Goal: Task Accomplishment & Management: Manage account settings

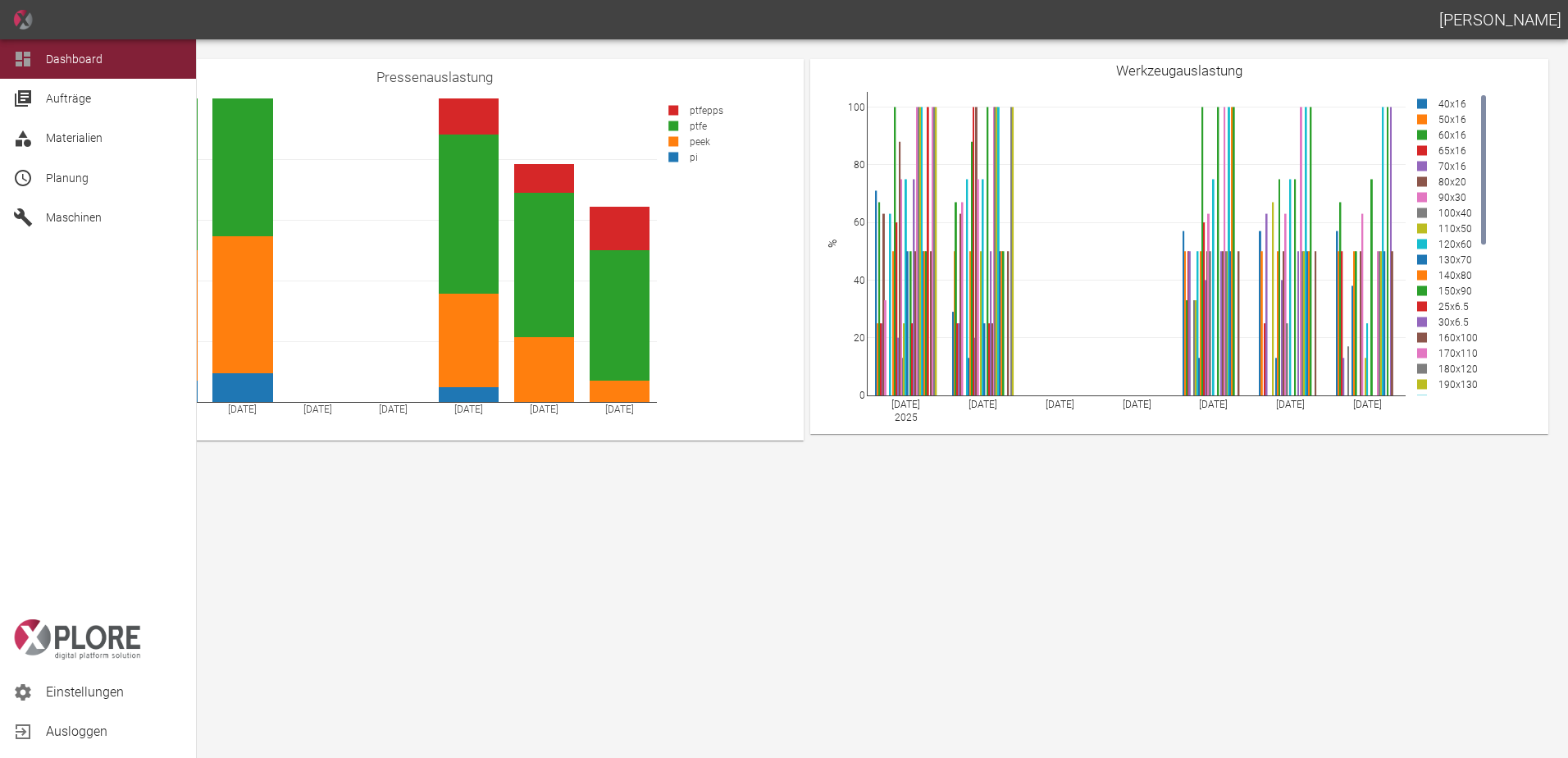
click at [94, 695] on span "Einstellungen" at bounding box center [114, 693] width 137 height 20
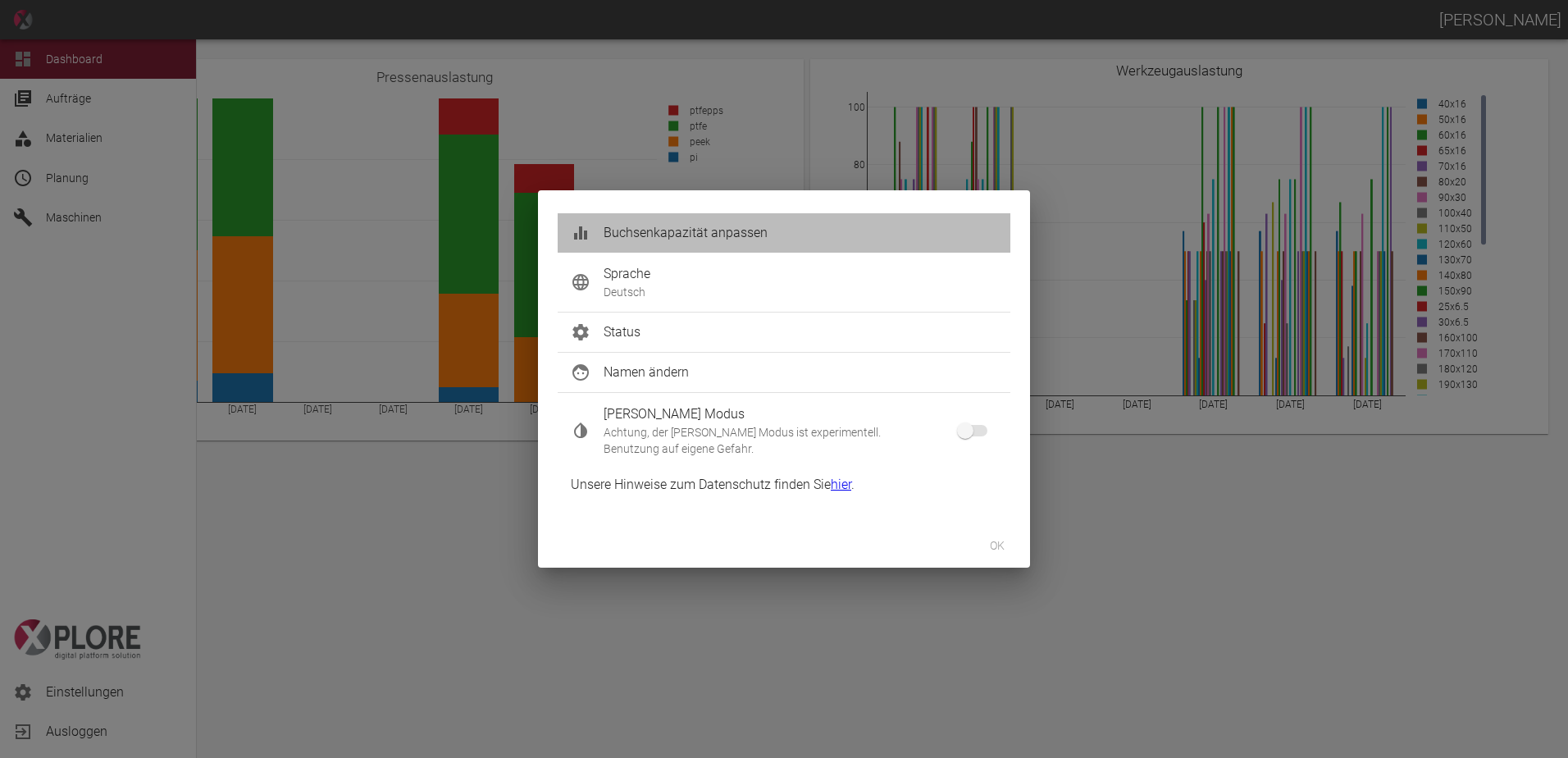
click at [687, 230] on span "Buchsenkapazität anpassen" at bounding box center [800, 233] width 393 height 20
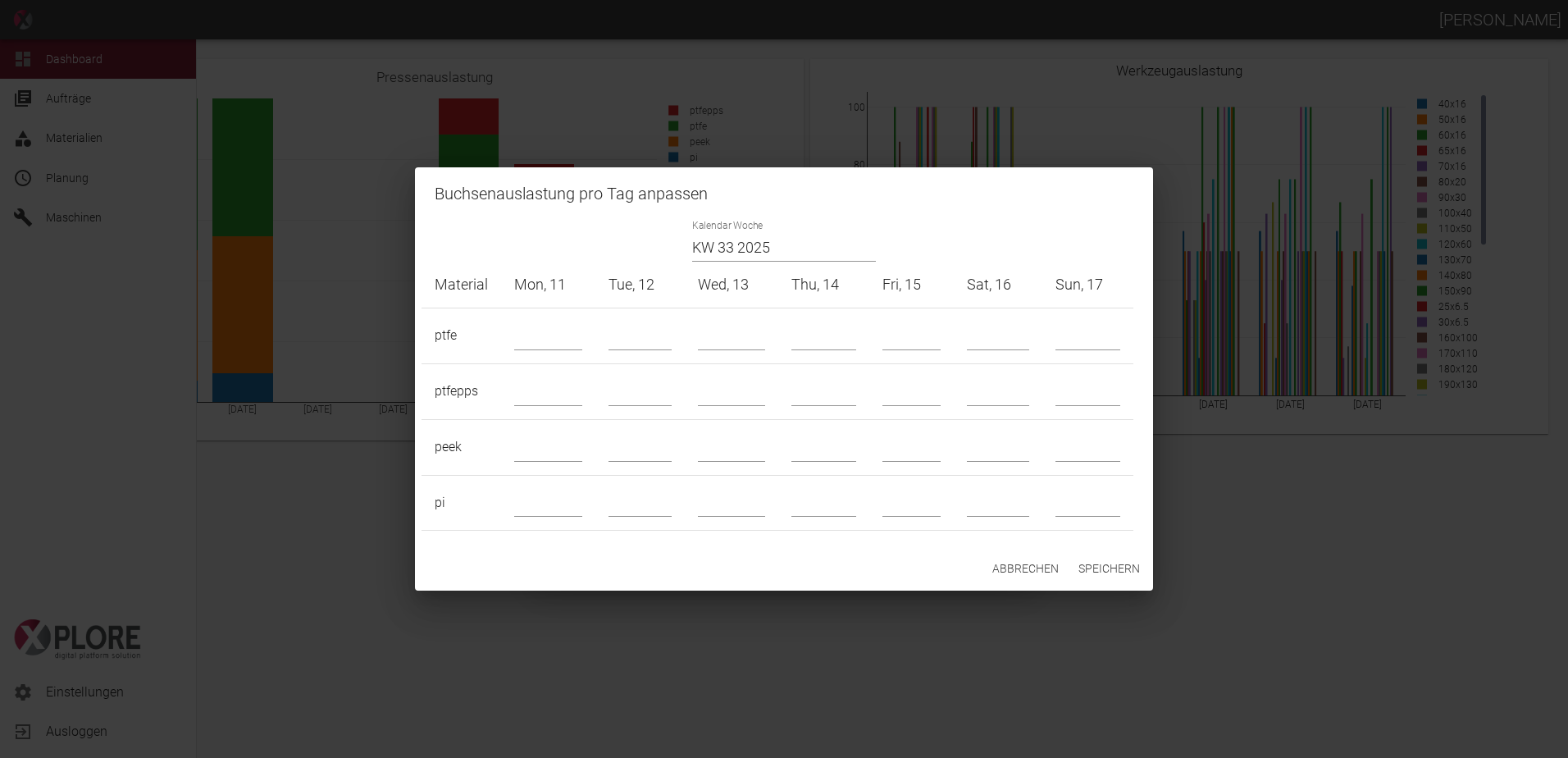
type input "22"
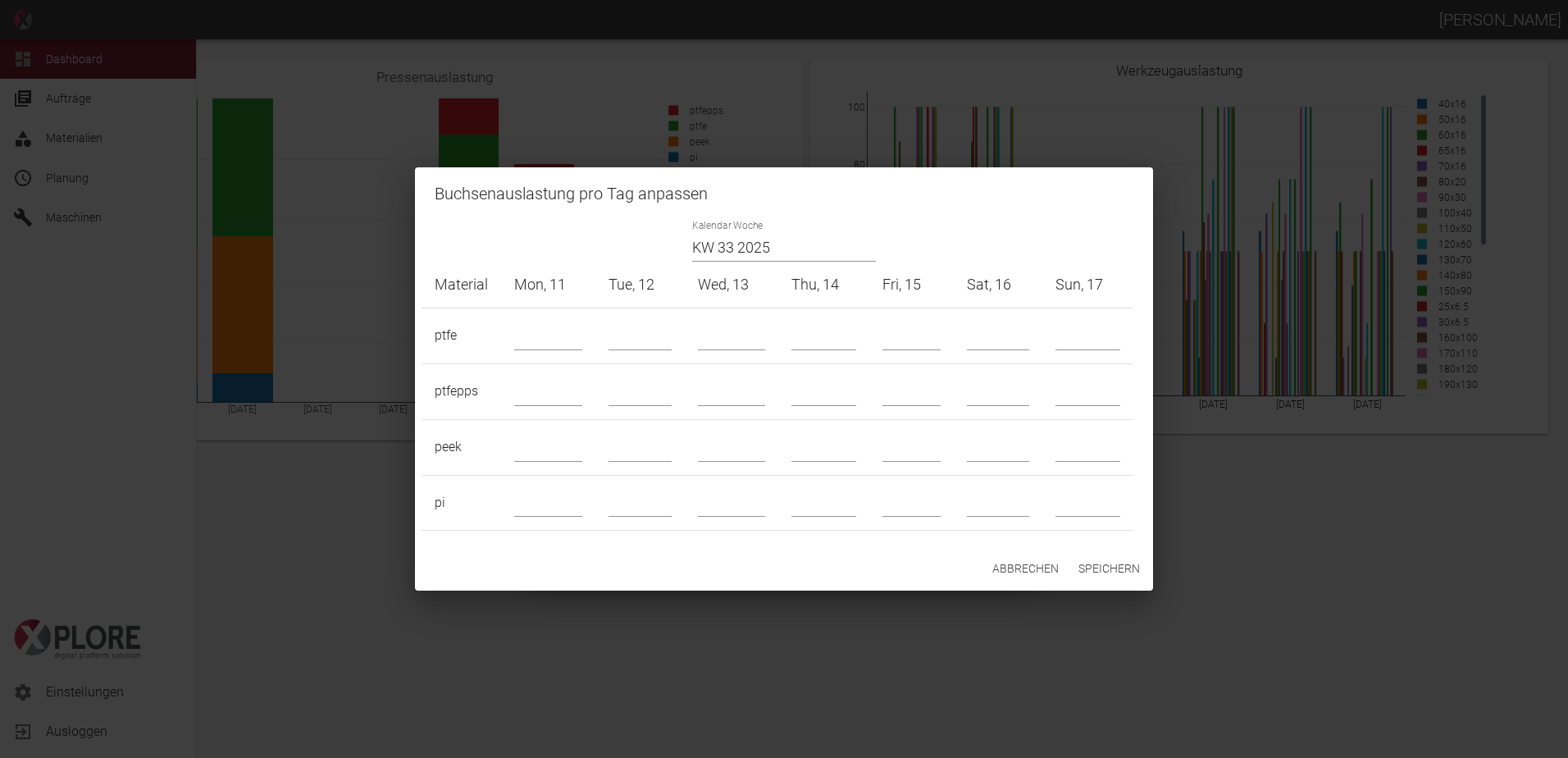
type input "22"
type input "4"
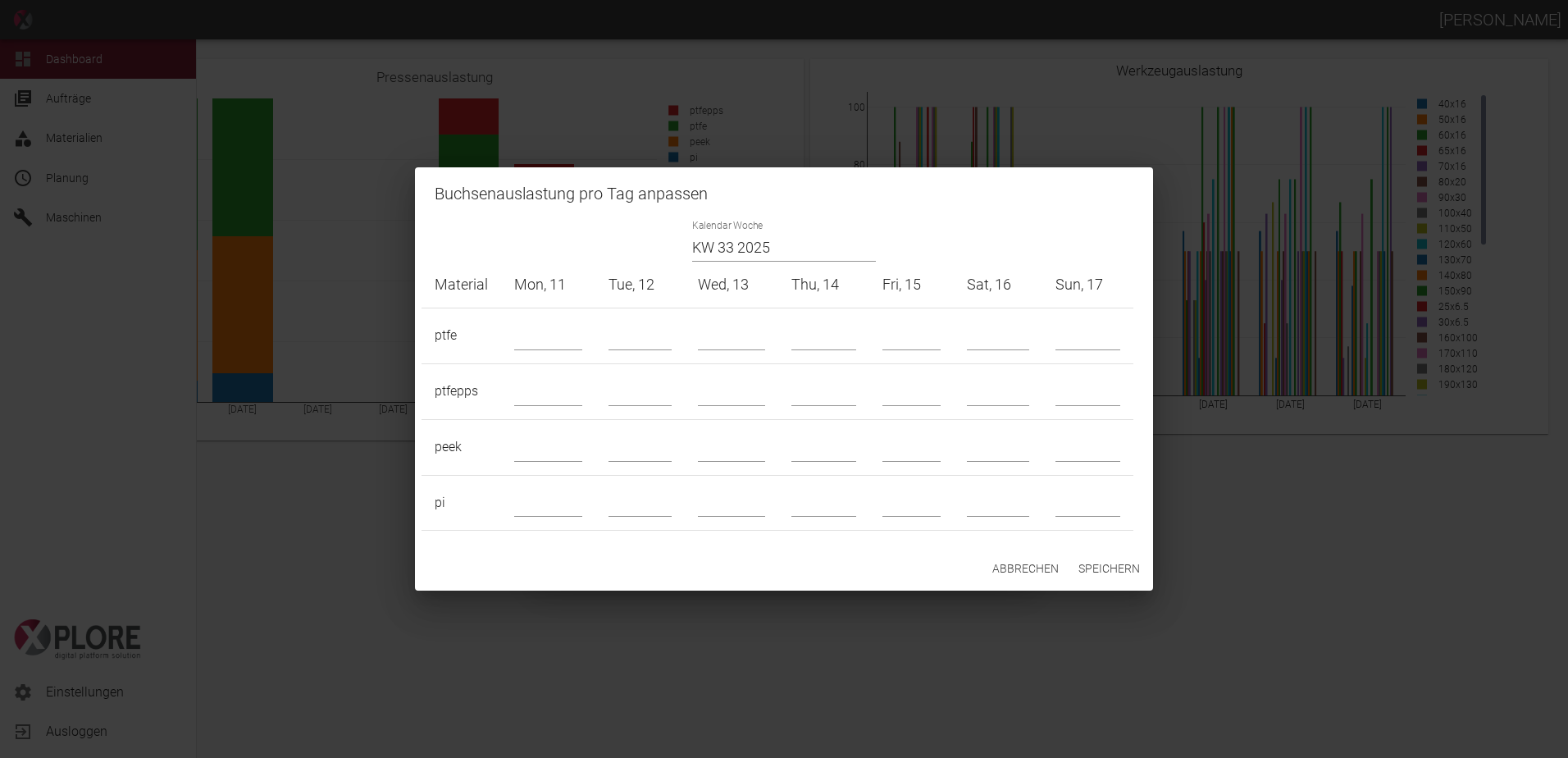
type input "4"
click at [813, 383] on input "text" at bounding box center [823, 392] width 65 height 29
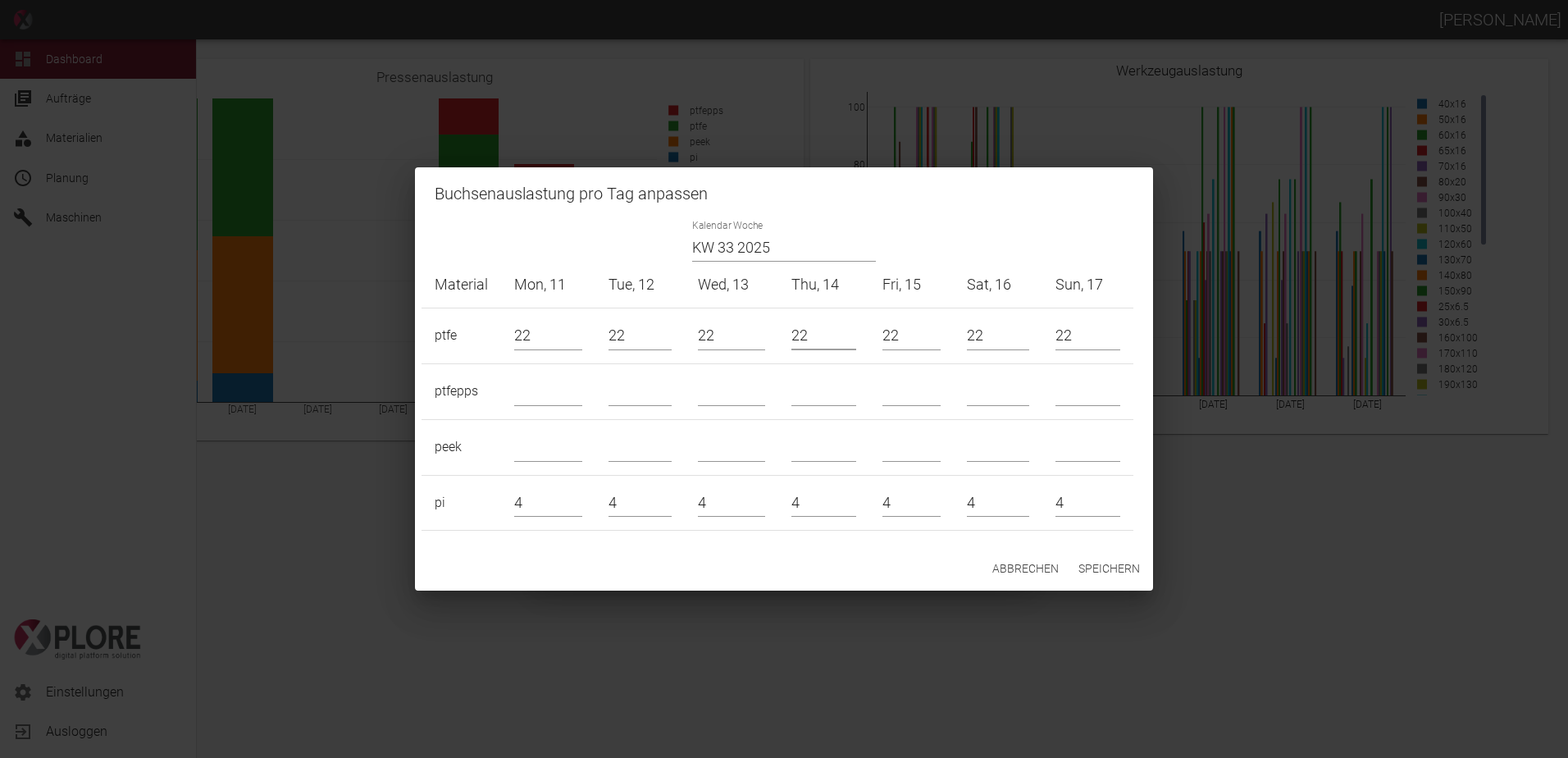
drag, startPoint x: 810, startPoint y: 341, endPoint x: 763, endPoint y: 349, distance: 47.7
click at [763, 349] on tr "ptfe 22 22 22 22 22 22 22" at bounding box center [778, 335] width 712 height 56
click at [774, 338] on tr "ptfe 22 22 22 0 22 22 22" at bounding box center [778, 335] width 712 height 56
type input "22"
drag, startPoint x: 907, startPoint y: 340, endPoint x: 850, endPoint y: 328, distance: 58.2
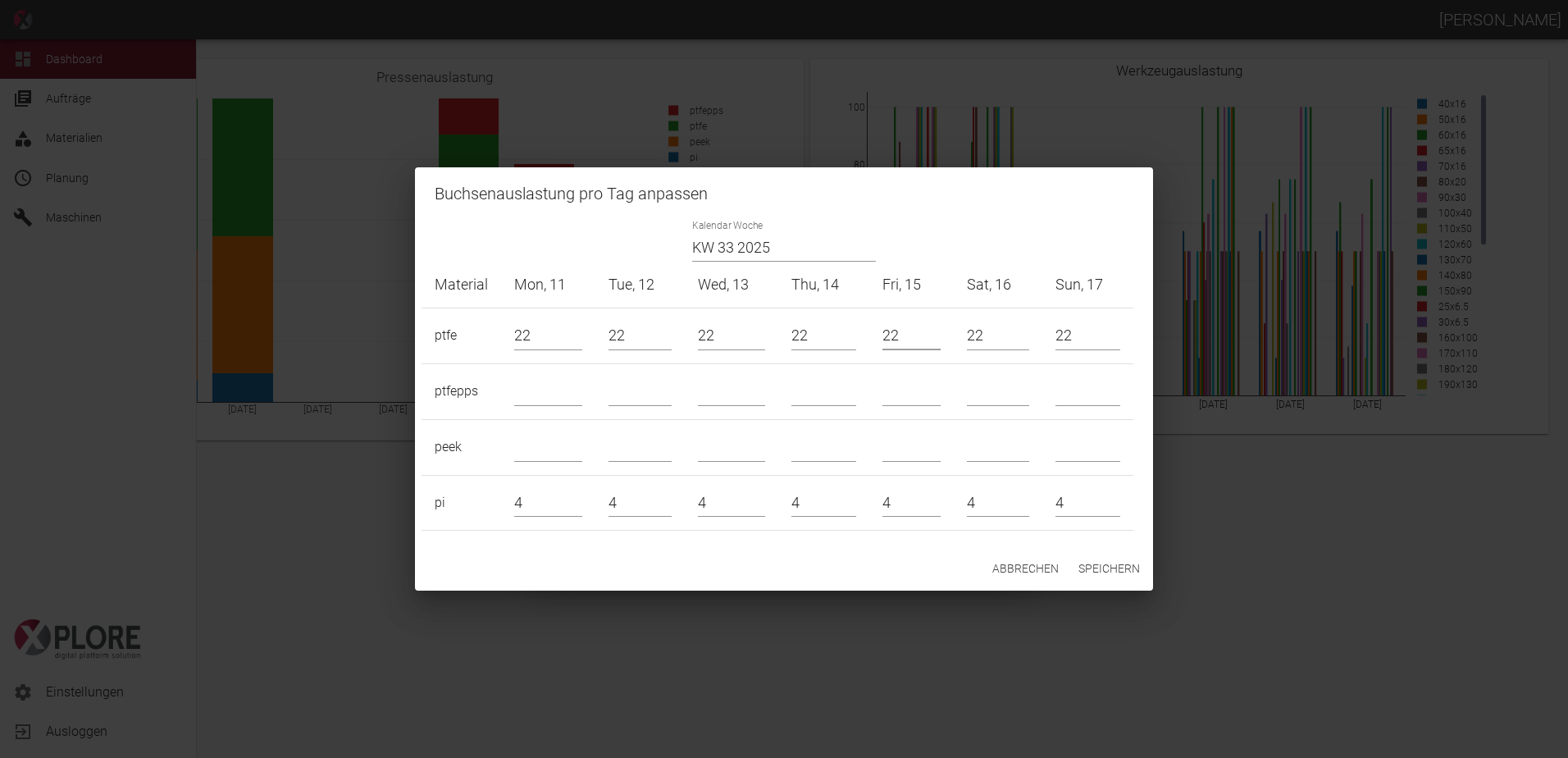
click at [850, 328] on tr "ptfe 22 22 22 22 22 22 22" at bounding box center [778, 335] width 712 height 56
type input "0"
click at [1112, 573] on button "Speichern" at bounding box center [1108, 569] width 74 height 30
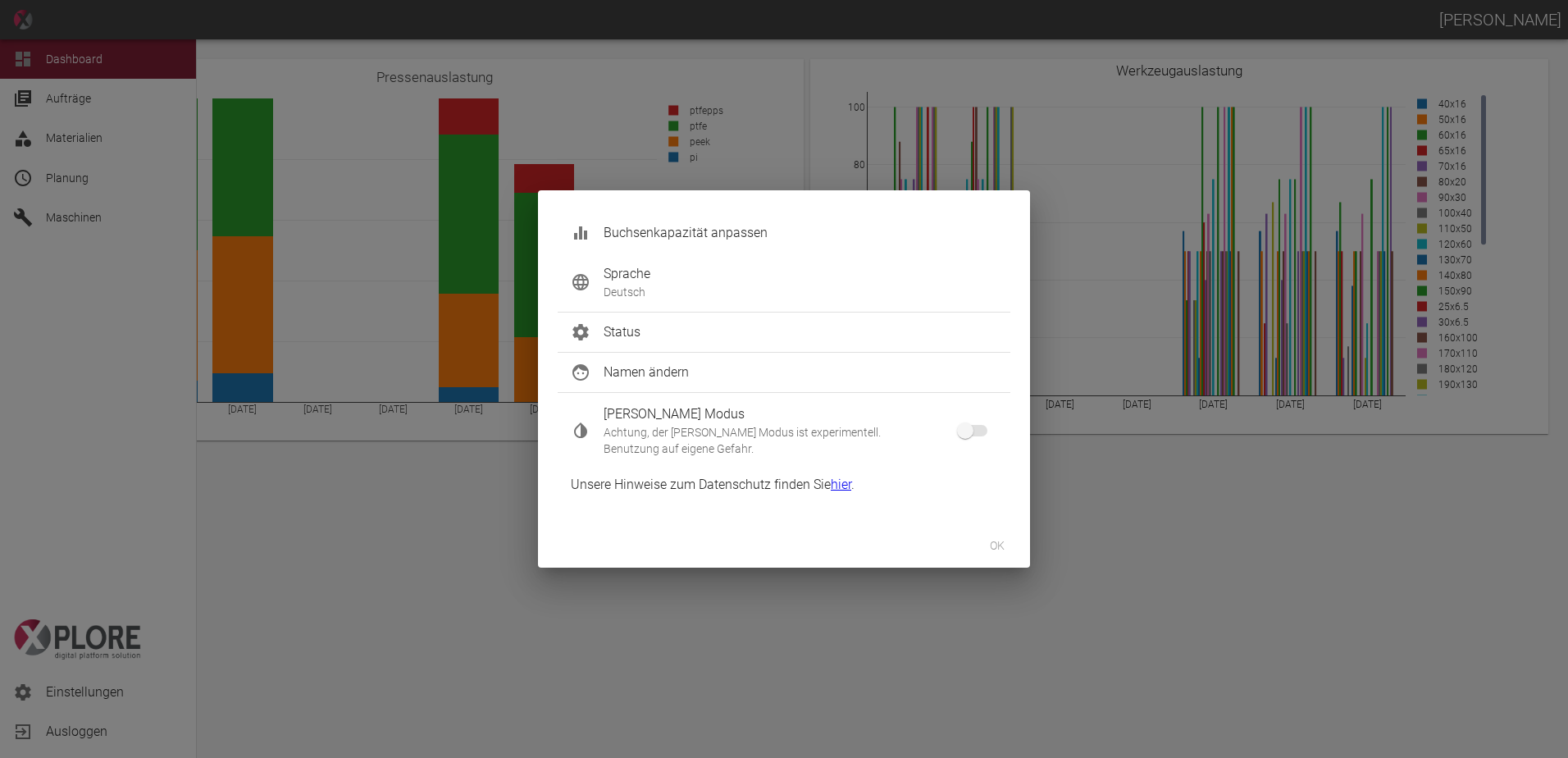
type input "-1"
click at [1011, 551] on button "ok" at bounding box center [997, 546] width 53 height 30
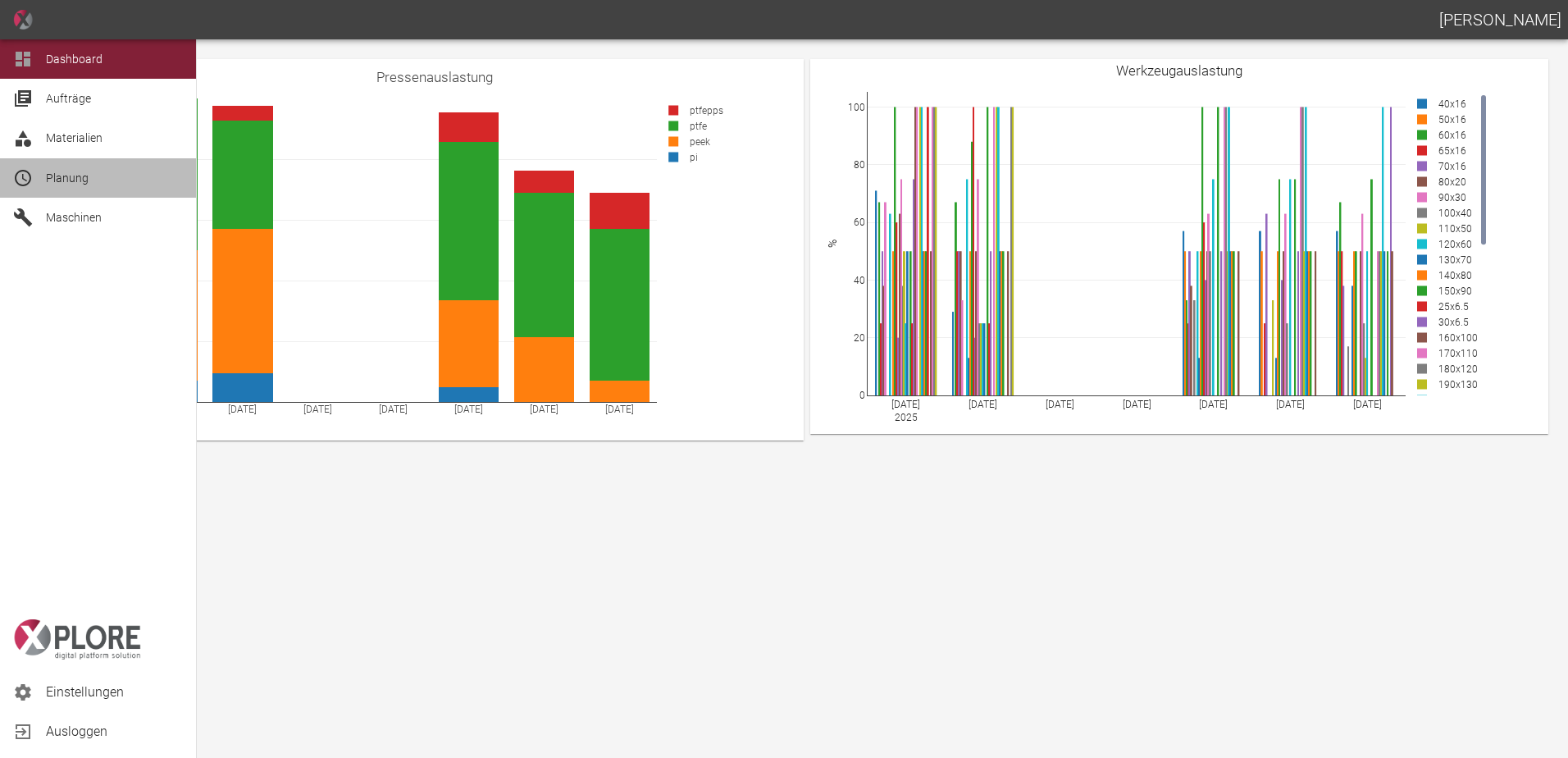
click at [48, 168] on span "Planung" at bounding box center [114, 178] width 137 height 20
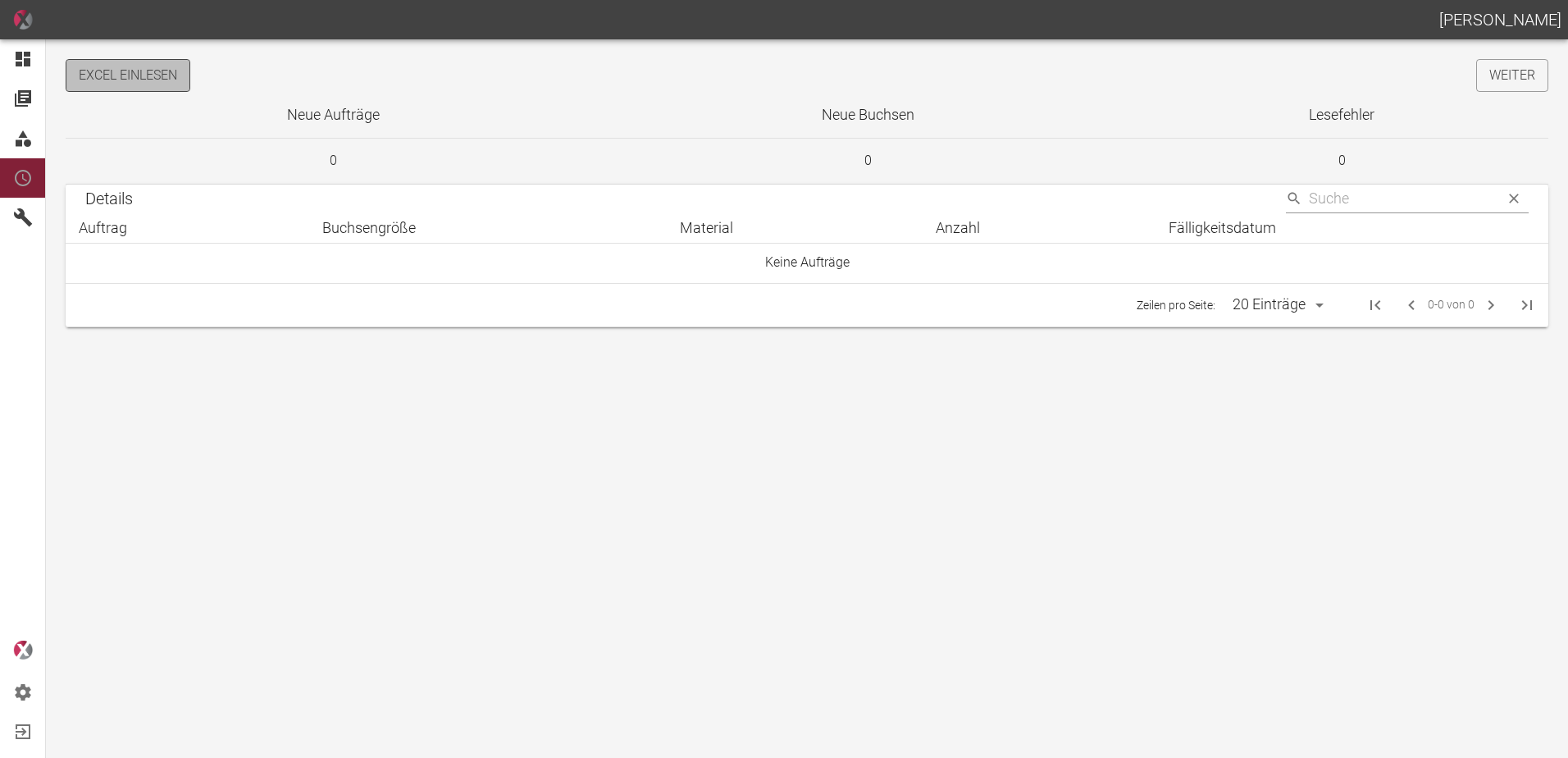
click at [166, 84] on button "Excel einlesen" at bounding box center [127, 75] width 125 height 33
click at [1487, 80] on link "Weiter" at bounding box center [1512, 75] width 73 height 33
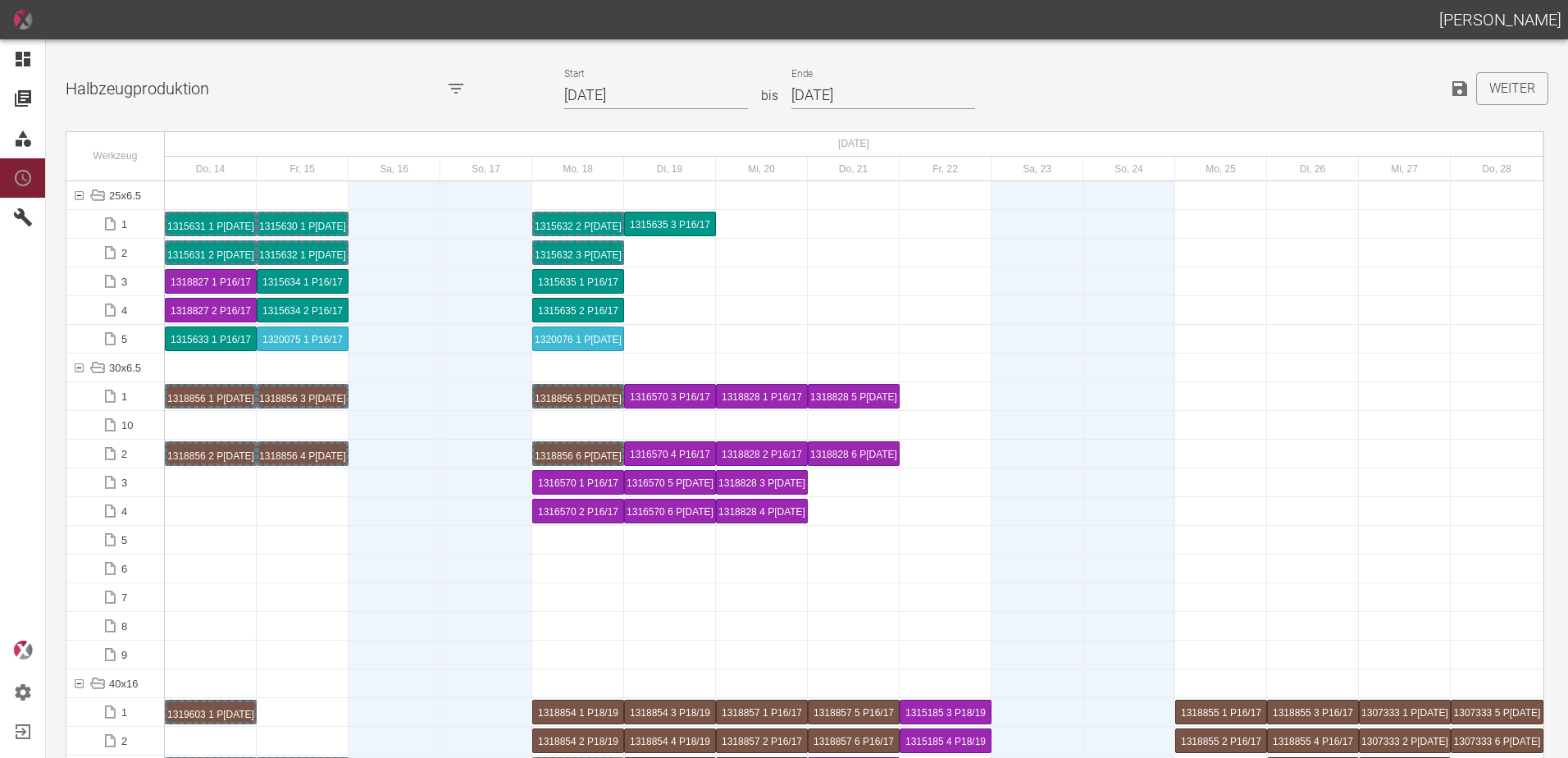
click at [660, 99] on input "[DATE]" at bounding box center [656, 96] width 184 height 29
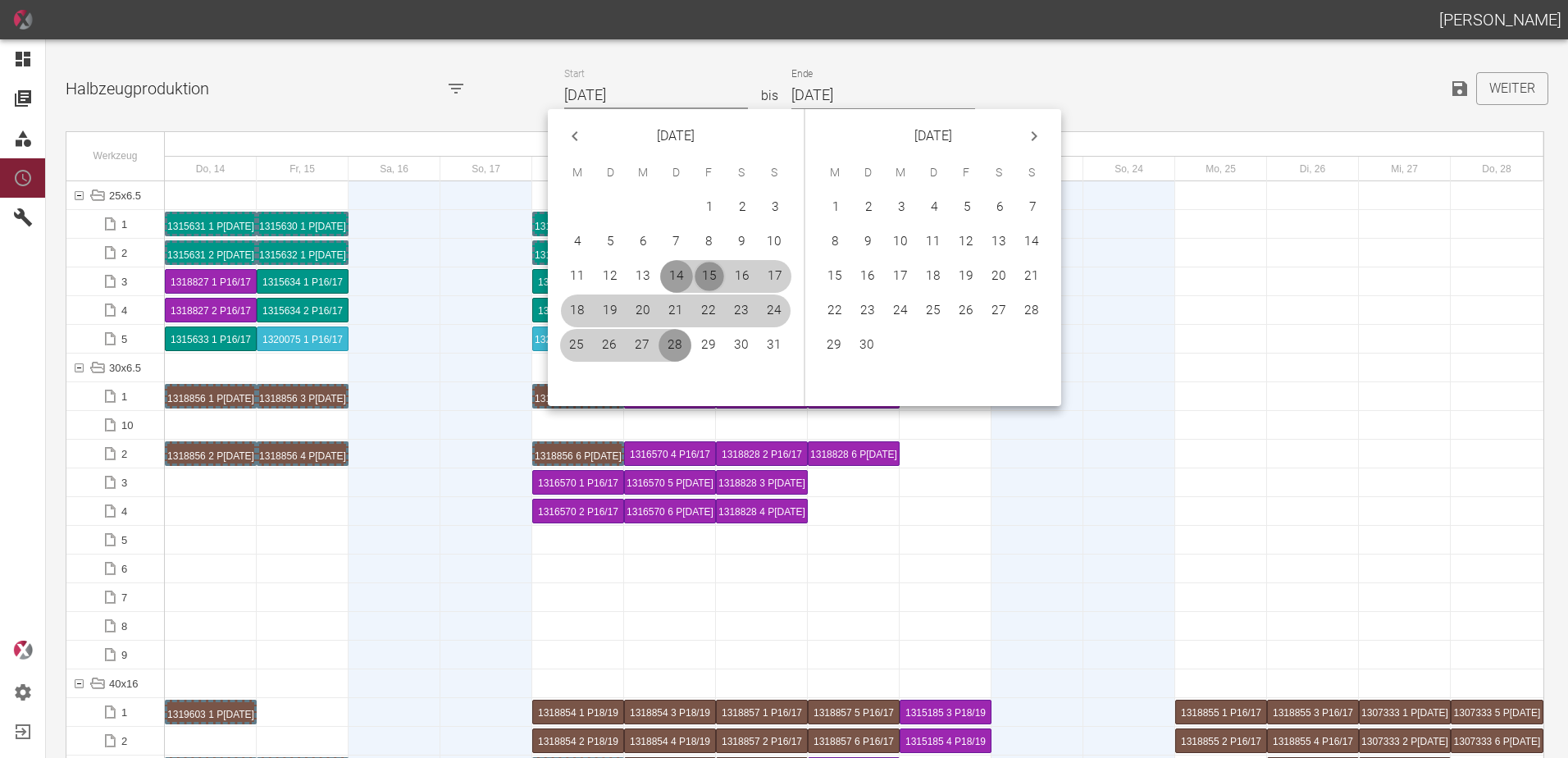
click at [708, 271] on button "15" at bounding box center [710, 276] width 33 height 33
type input "[DATE]"
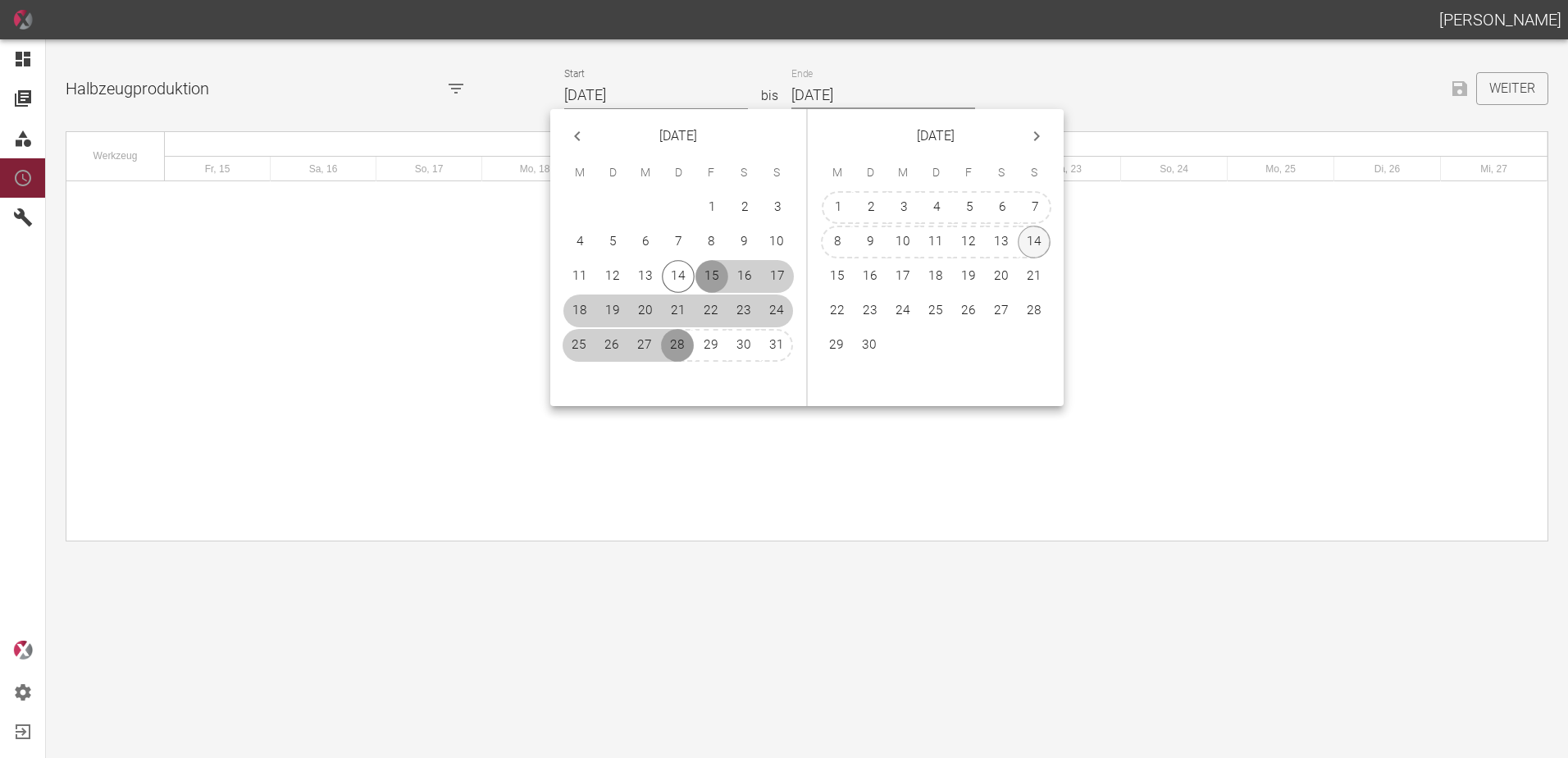
click at [1038, 252] on button "14" at bounding box center [1034, 242] width 33 height 33
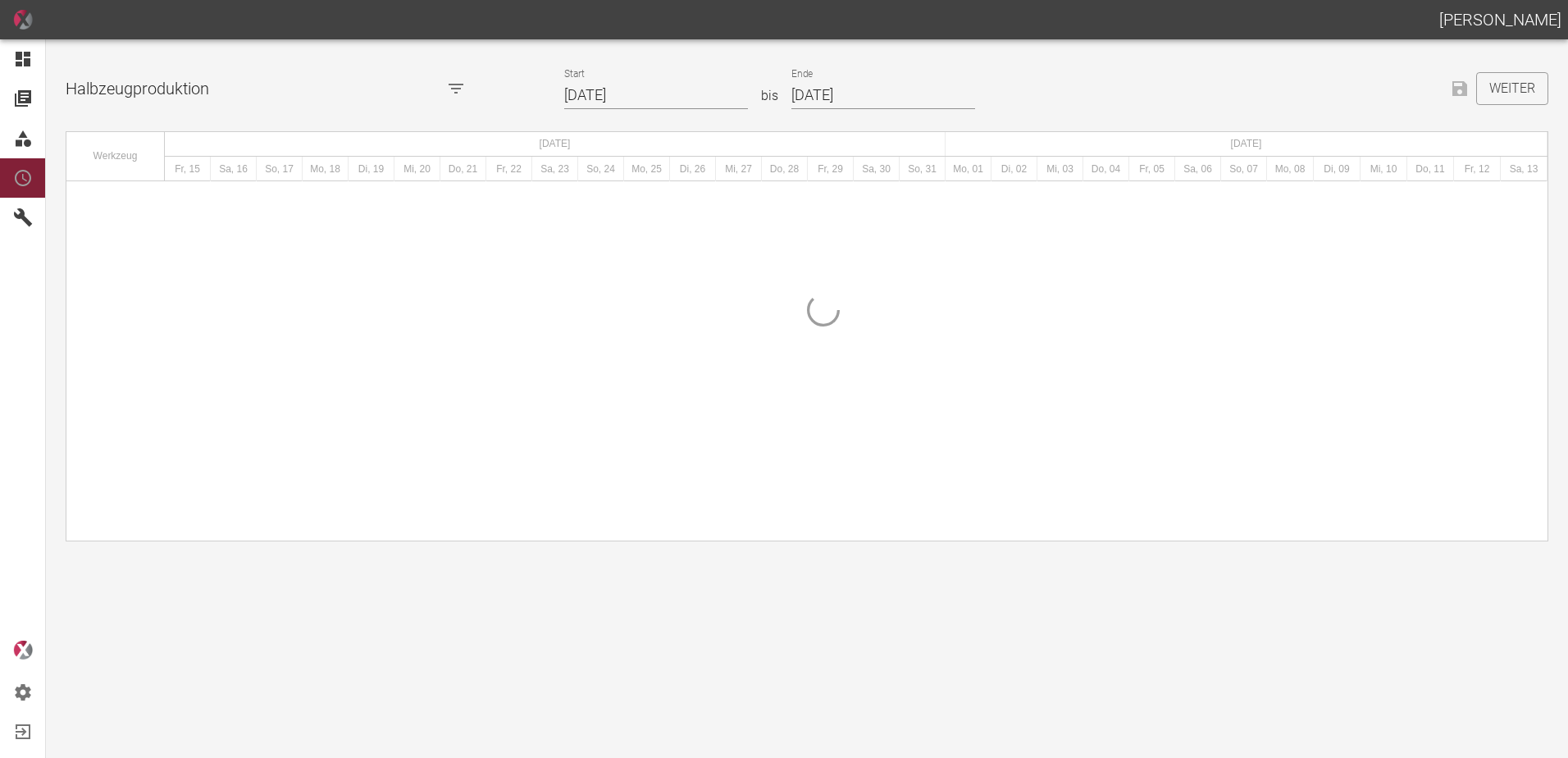
type input "[DATE]"
